Goal: Book appointment/travel/reservation

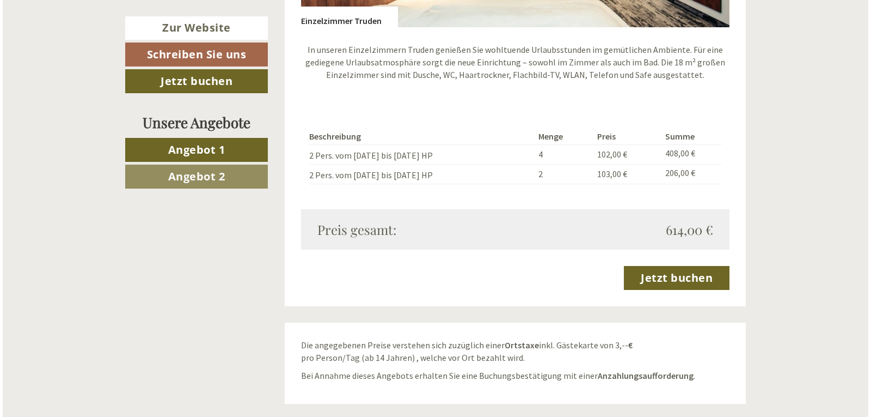
scroll to position [1742, 0]
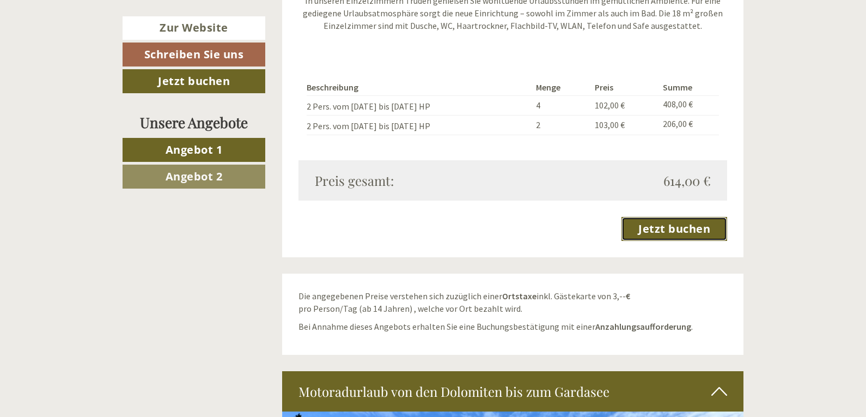
click at [677, 229] on link "Jetzt buchen" at bounding box center [674, 229] width 106 height 24
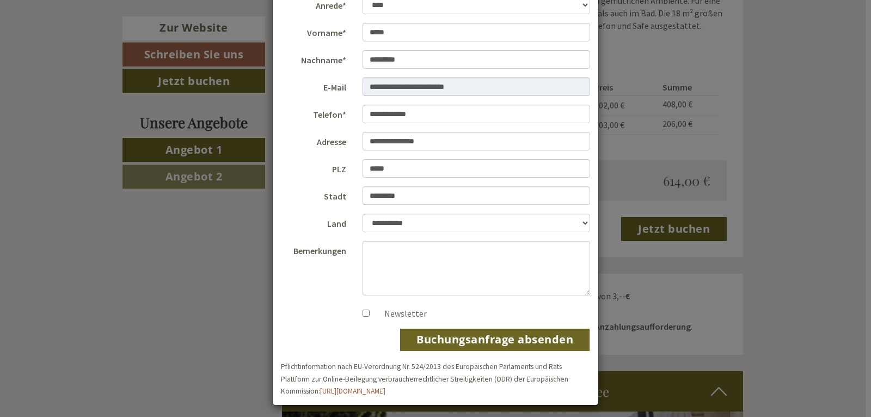
scroll to position [82, 0]
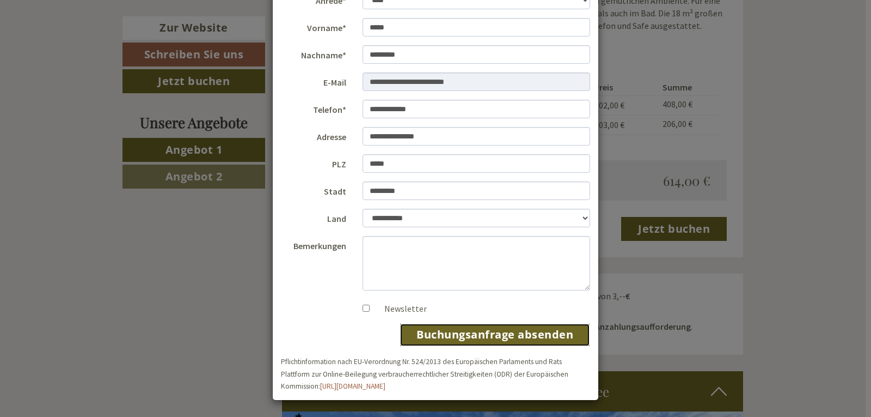
click at [457, 335] on button "Buchungsanfrage absenden" at bounding box center [495, 334] width 191 height 23
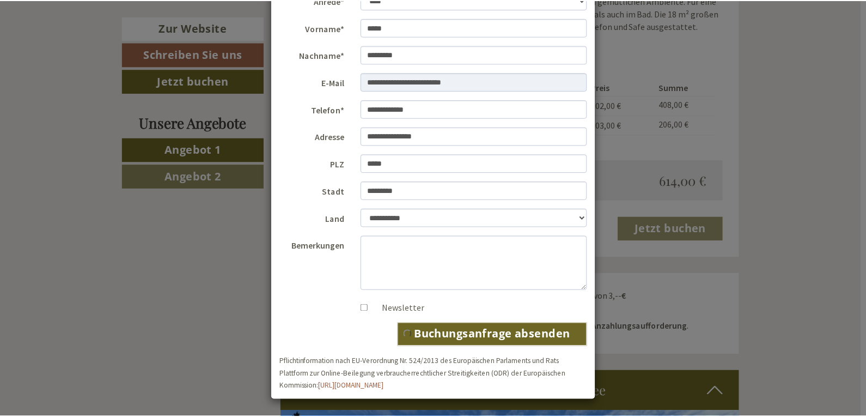
scroll to position [0, 0]
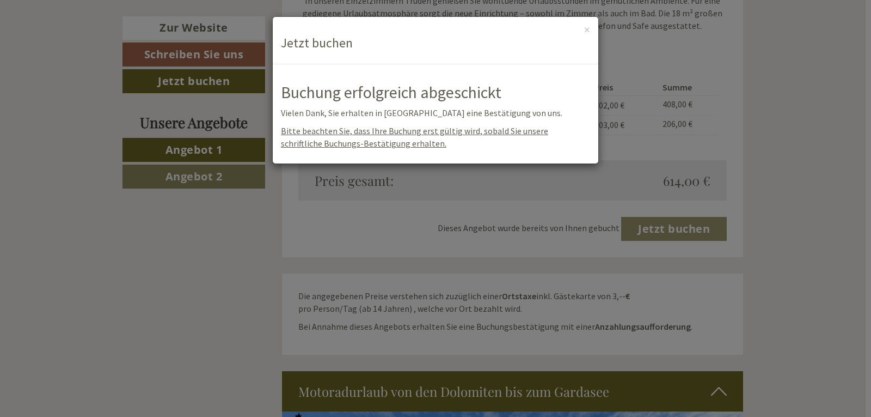
click at [200, 245] on div "**********" at bounding box center [435, 208] width 871 height 417
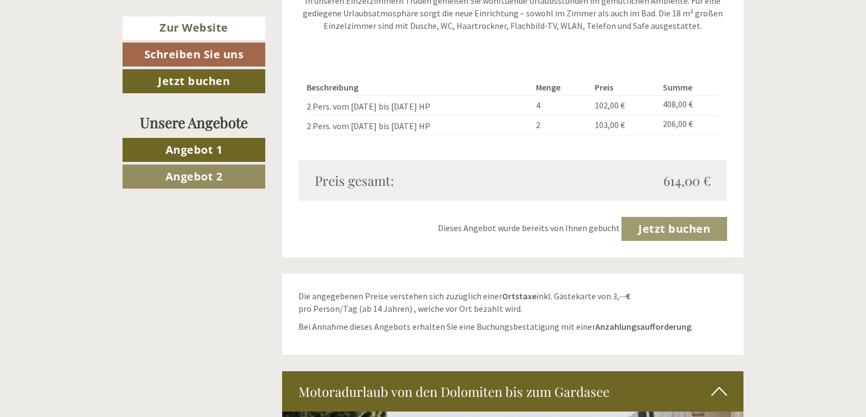
click at [231, 175] on link "Angebot 2" at bounding box center [194, 176] width 143 height 24
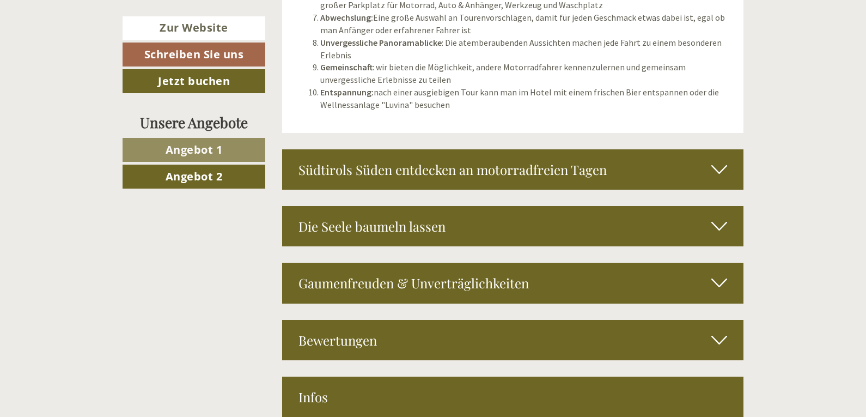
scroll to position [2499, 0]
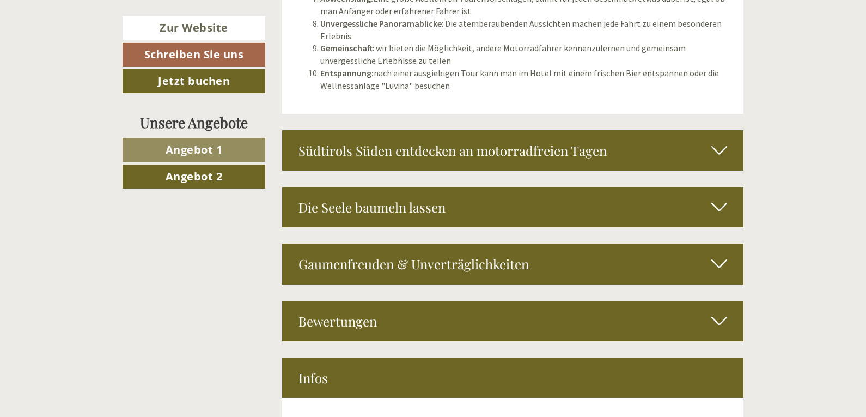
click at [715, 141] on icon at bounding box center [719, 150] width 16 height 19
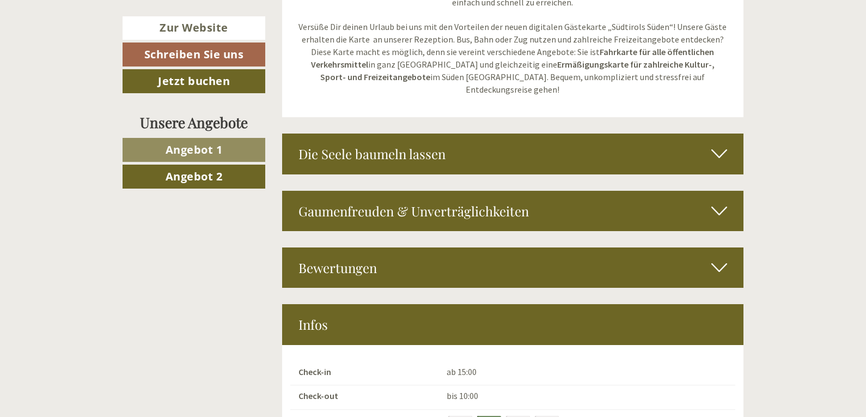
scroll to position [2772, 0]
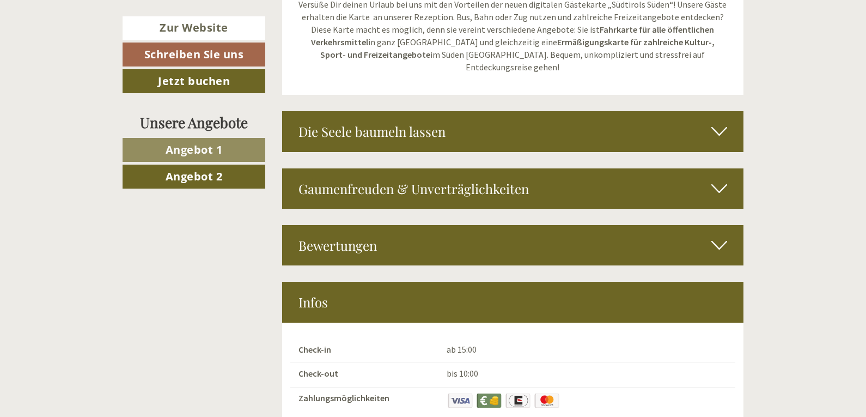
click at [715, 122] on icon at bounding box center [719, 131] width 16 height 19
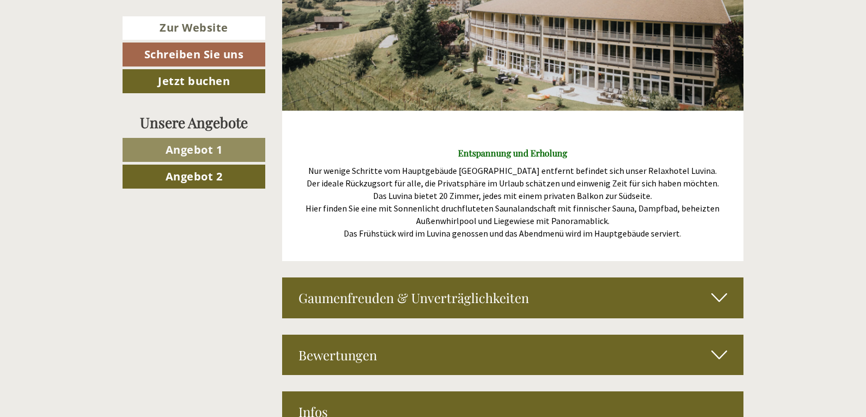
scroll to position [3098, 0]
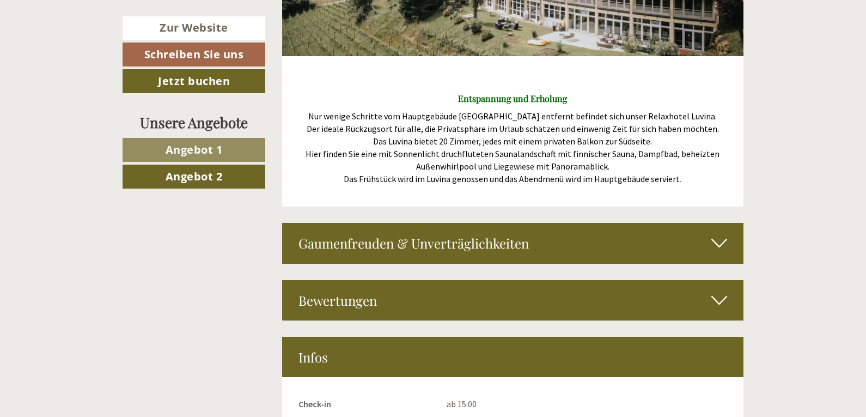
click at [720, 234] on icon at bounding box center [719, 243] width 16 height 19
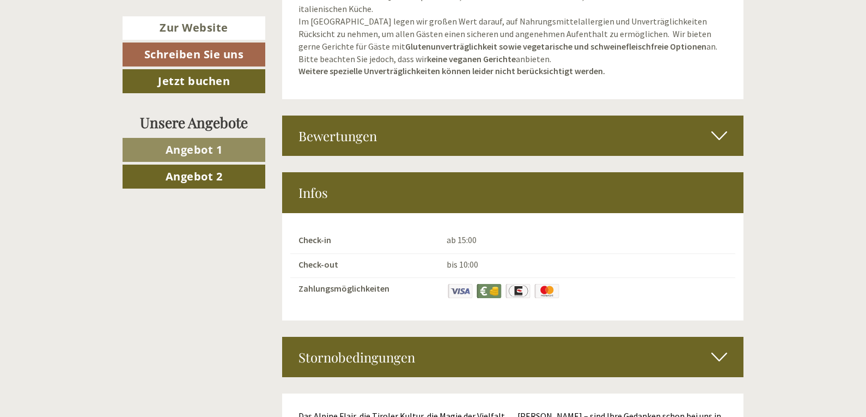
scroll to position [3425, 0]
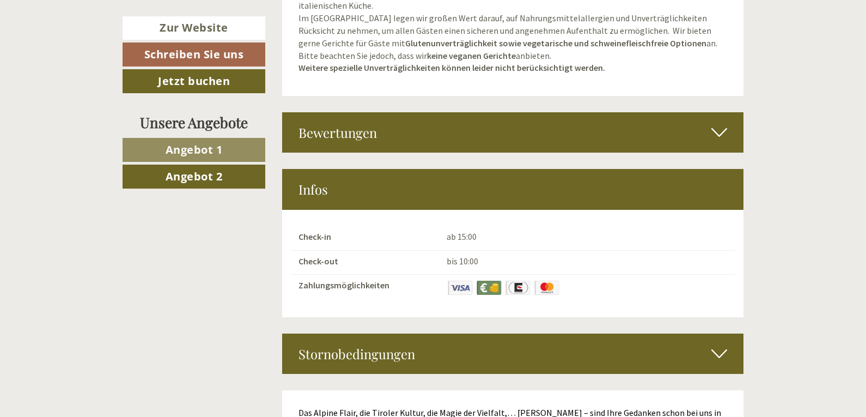
click at [709, 112] on div "Bewertungen" at bounding box center [513, 132] width 462 height 40
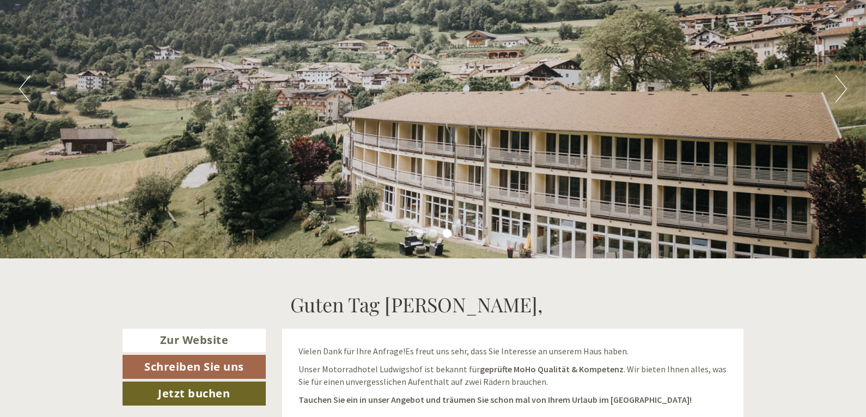
scroll to position [163, 0]
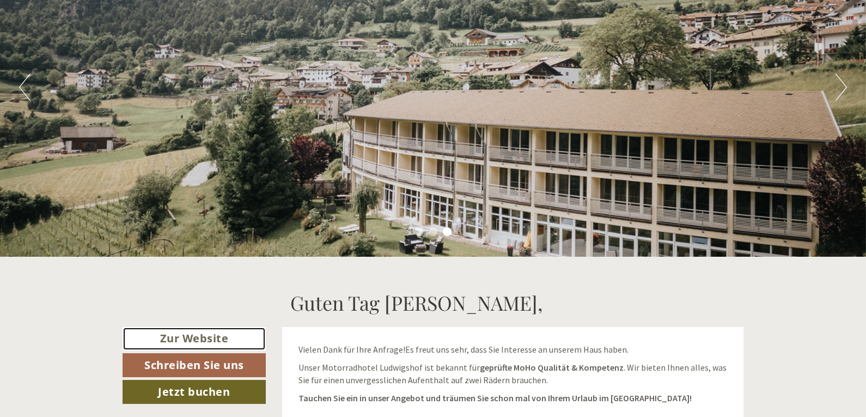
click at [228, 341] on link "Zur Website" at bounding box center [194, 338] width 143 height 23
